Goal: Task Accomplishment & Management: Use online tool/utility

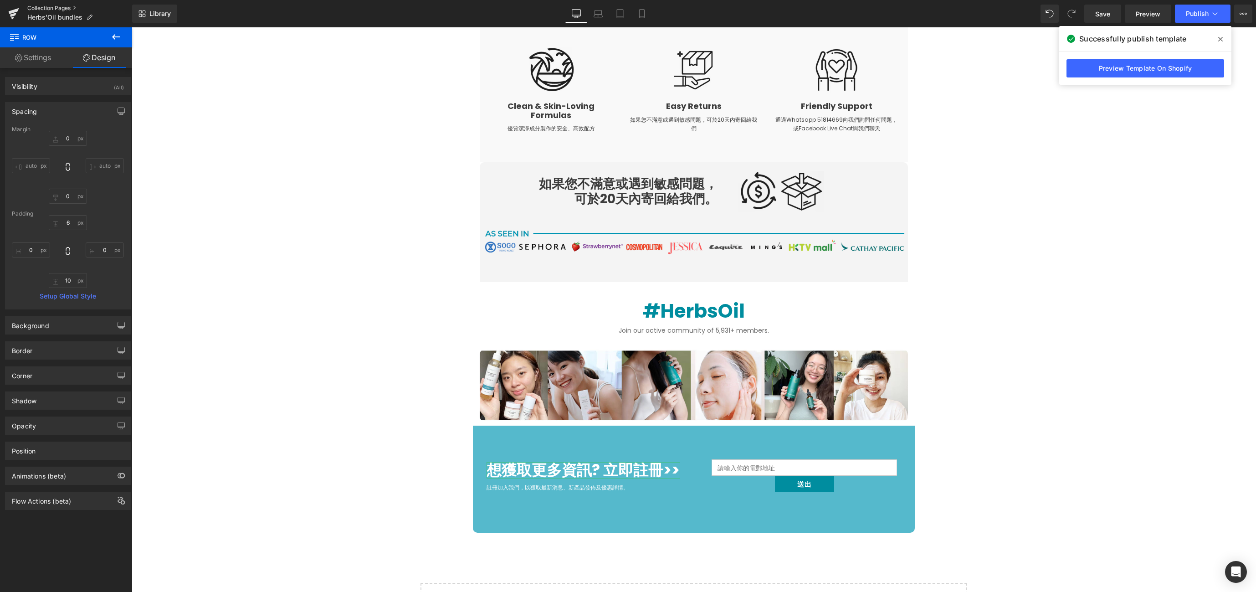
click at [35, 10] on link "Collection Pages" at bounding box center [79, 8] width 105 height 7
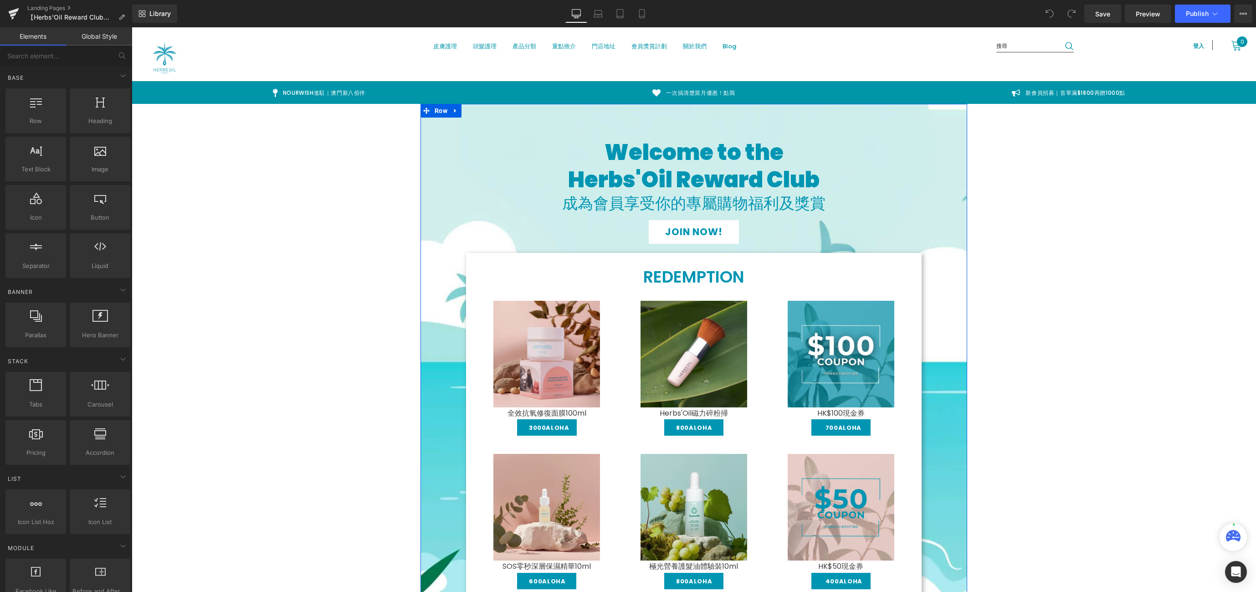
click at [462, 227] on div "JOIN NOW!" at bounding box center [693, 232] width 533 height 24
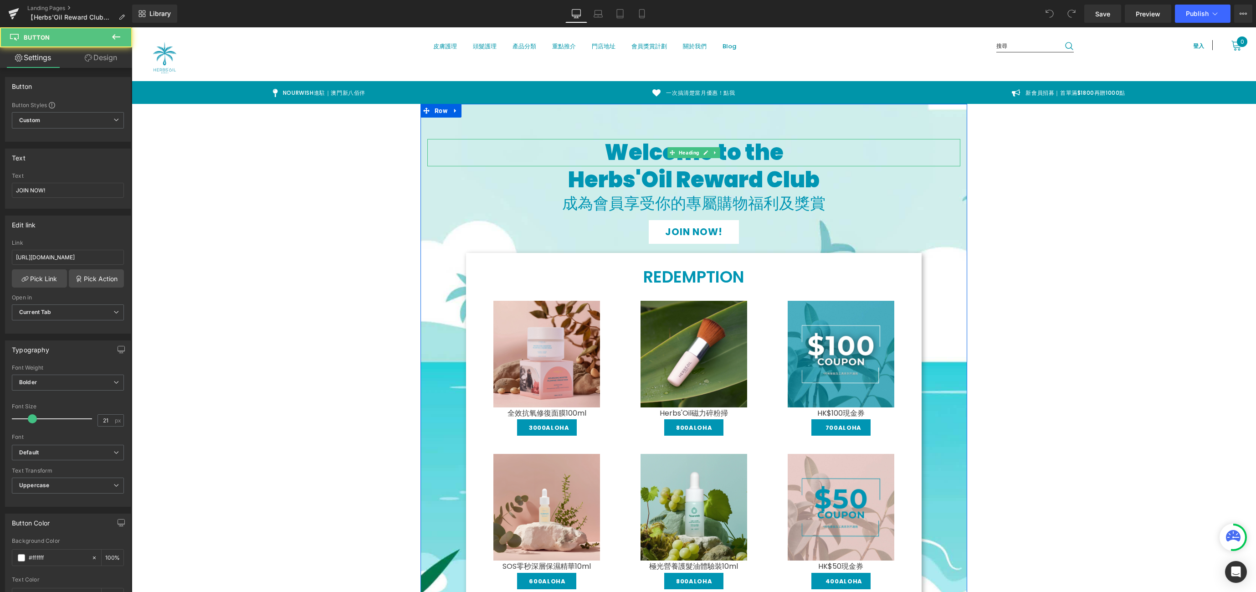
click at [435, 150] on h1 "Welcome to the" at bounding box center [693, 152] width 533 height 27
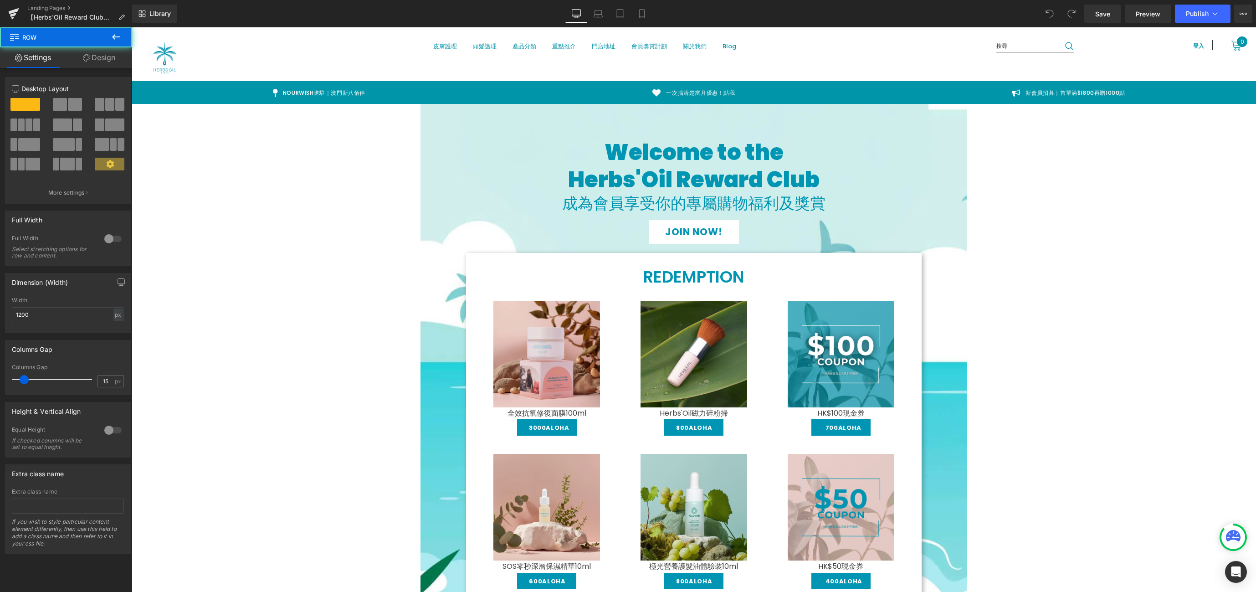
click at [109, 57] on link "Design" at bounding box center [99, 57] width 66 height 21
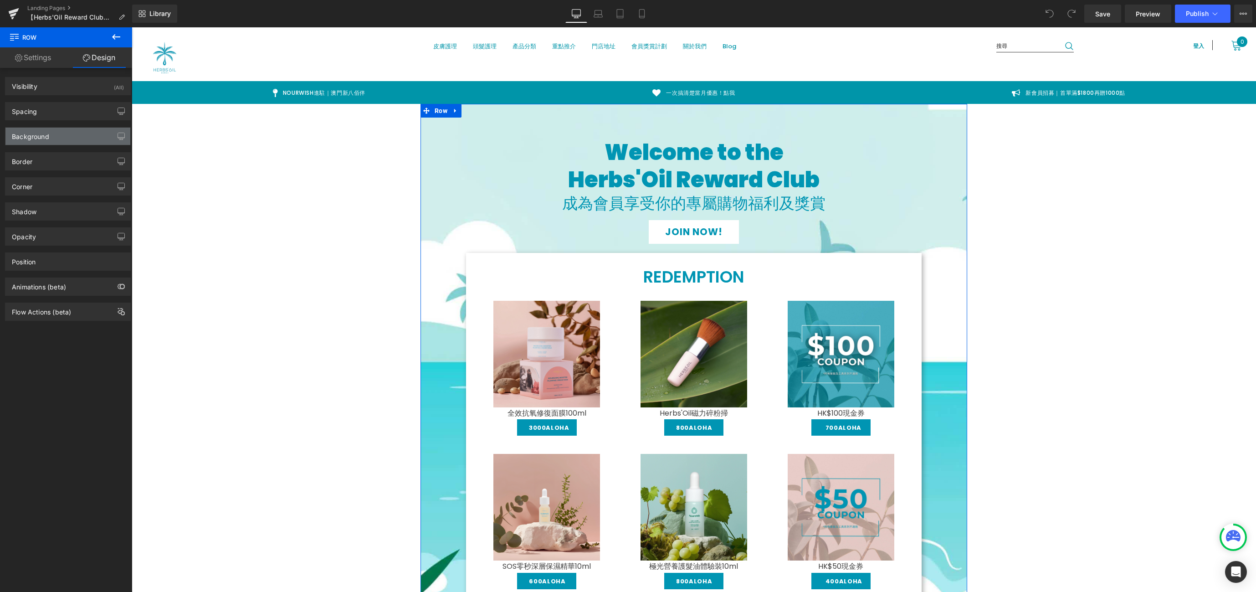
click at [91, 132] on div "Background" at bounding box center [67, 136] width 125 height 17
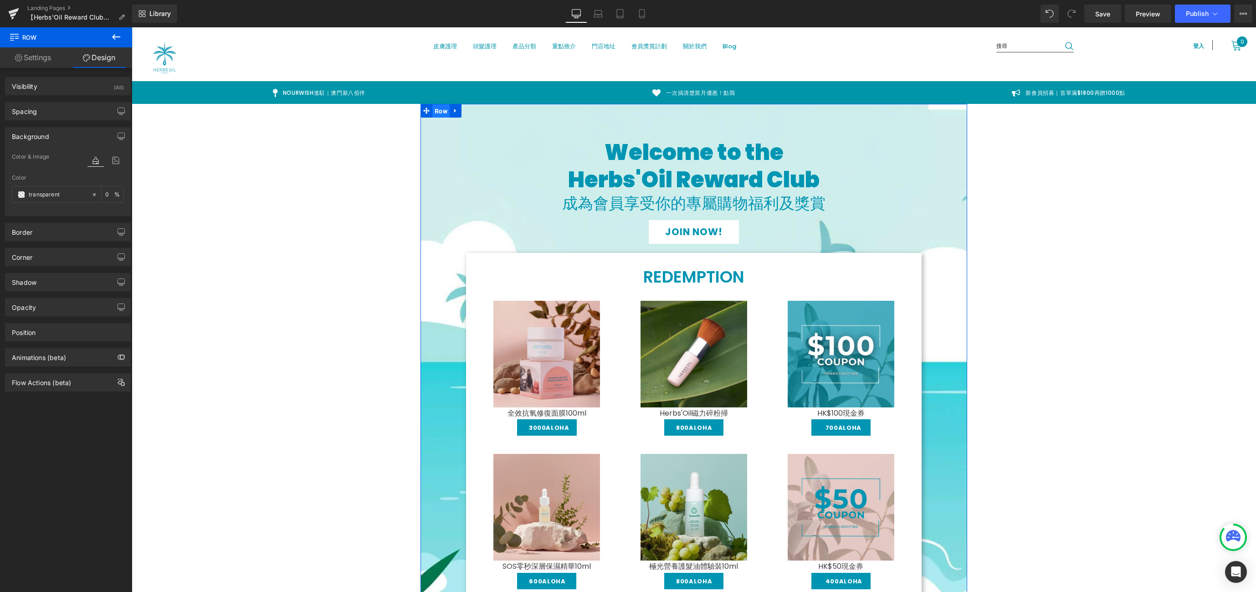
click at [433, 113] on span "Row" at bounding box center [440, 111] width 17 height 14
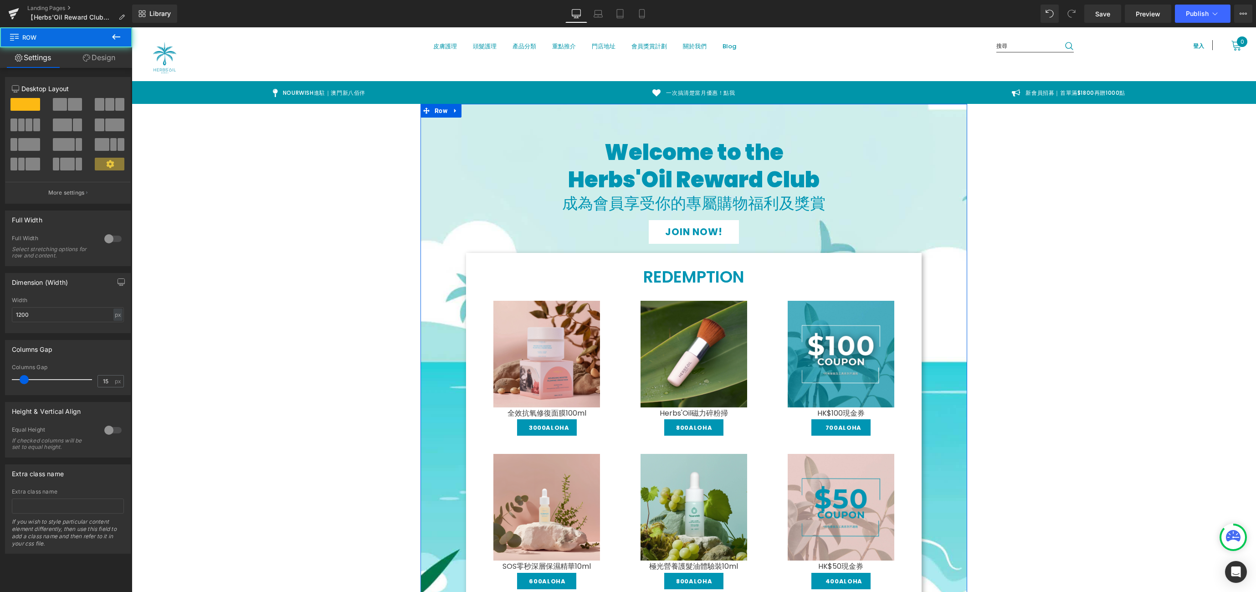
click at [122, 59] on link "Design" at bounding box center [99, 57] width 66 height 21
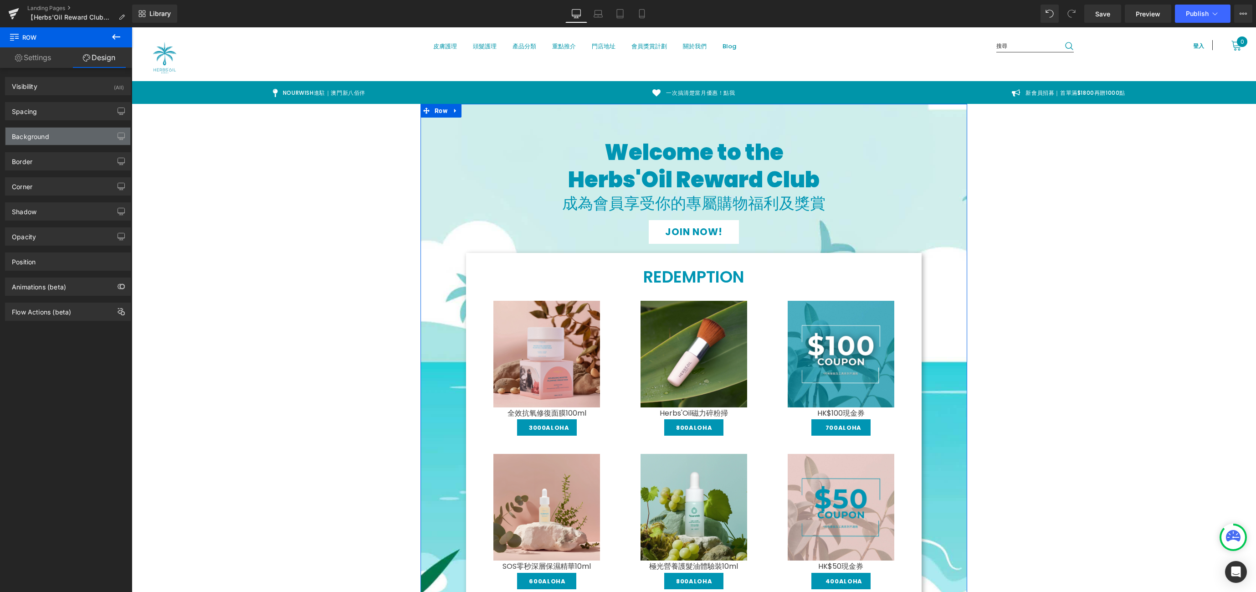
click at [76, 138] on div "Background" at bounding box center [67, 136] width 125 height 17
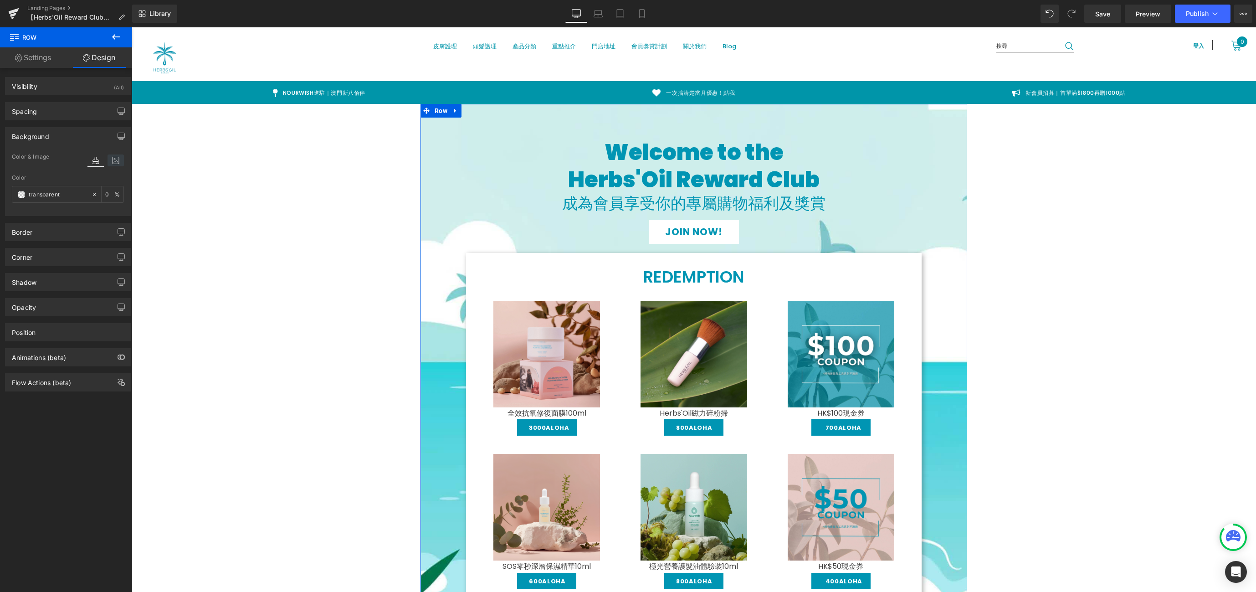
click at [110, 161] on icon at bounding box center [116, 160] width 16 height 12
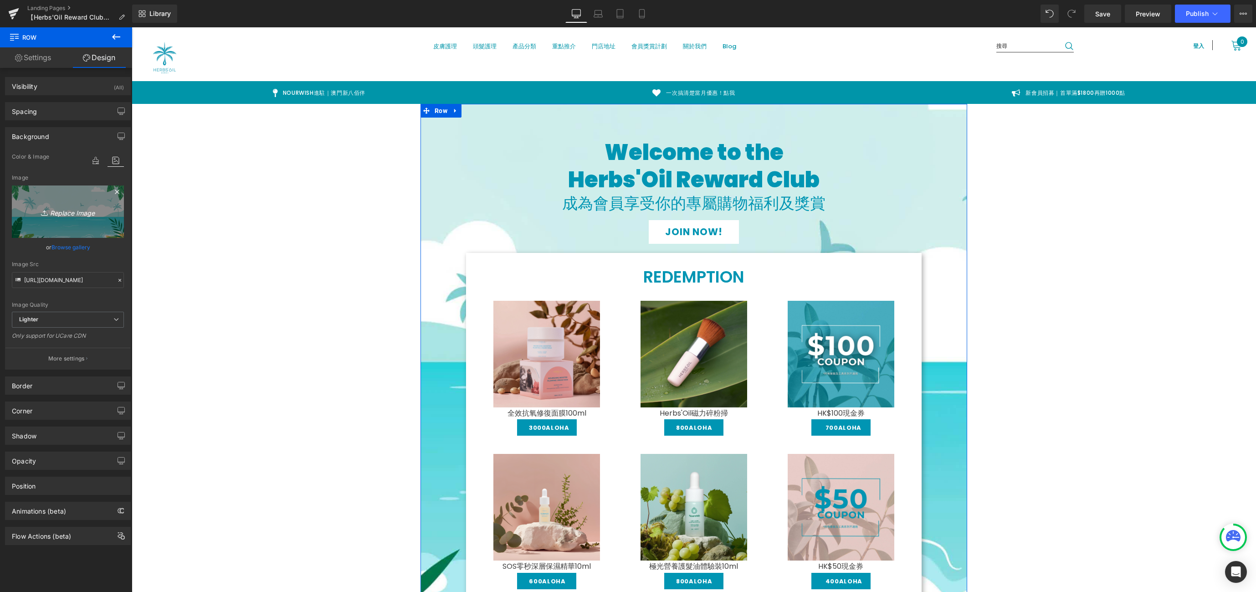
click at [74, 231] on link "Replace Image" at bounding box center [68, 211] width 112 height 52
click at [63, 273] on input "https://ucarecdn.com/6d40406c-c281-401c-9d3b-465552925a3d/-/format/auto/-/previ…" at bounding box center [68, 280] width 112 height 16
click at [66, 280] on input "https://ucarecdn.com/6d40406c-c281-401c-9d3b-465552925a3d/-/format/auto/-/previ…" at bounding box center [68, 280] width 112 height 16
